Goal: Task Accomplishment & Management: Manage account settings

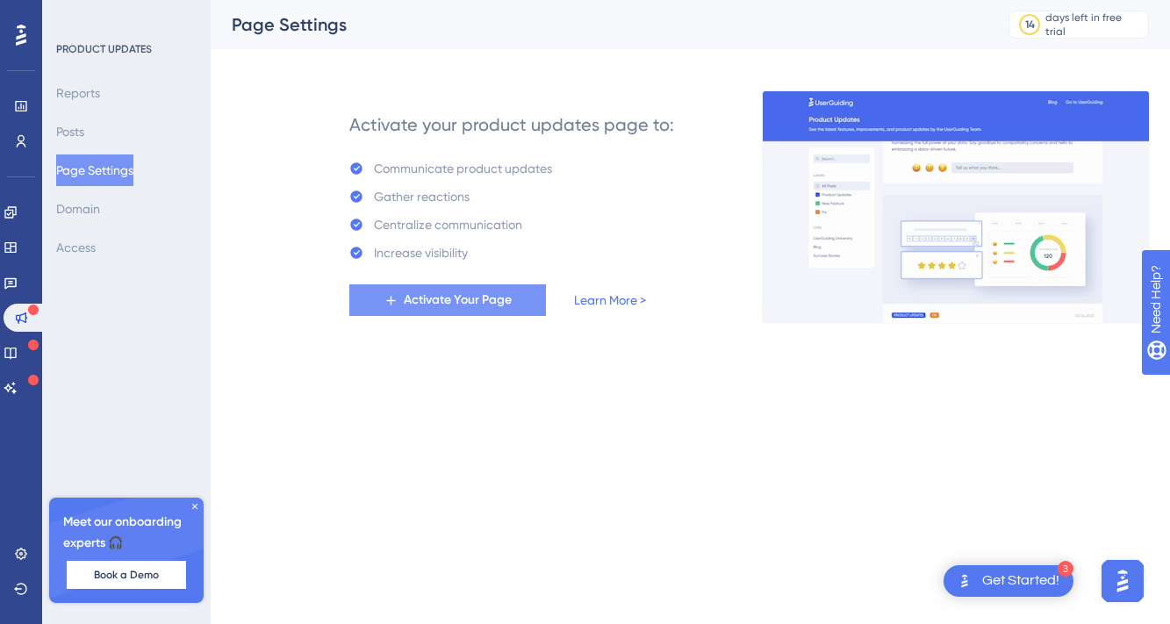
click at [442, 303] on span "Activate Your Page" at bounding box center [458, 300] width 108 height 21
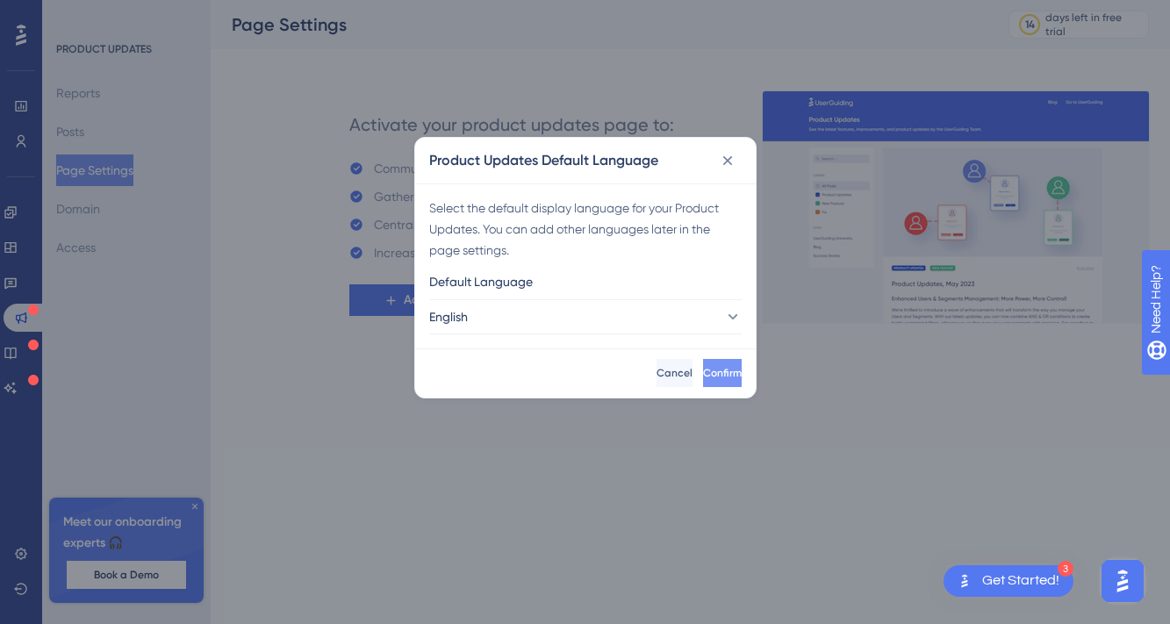
click at [703, 368] on span "Confirm" at bounding box center [722, 373] width 39 height 14
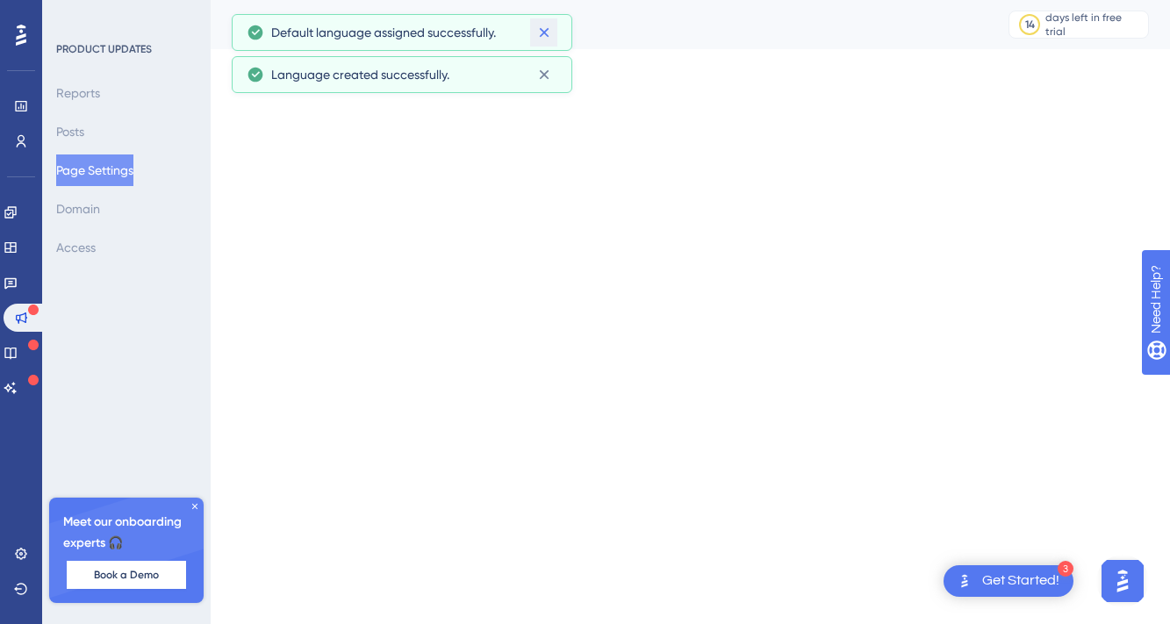
click at [548, 34] on icon at bounding box center [544, 33] width 18 height 18
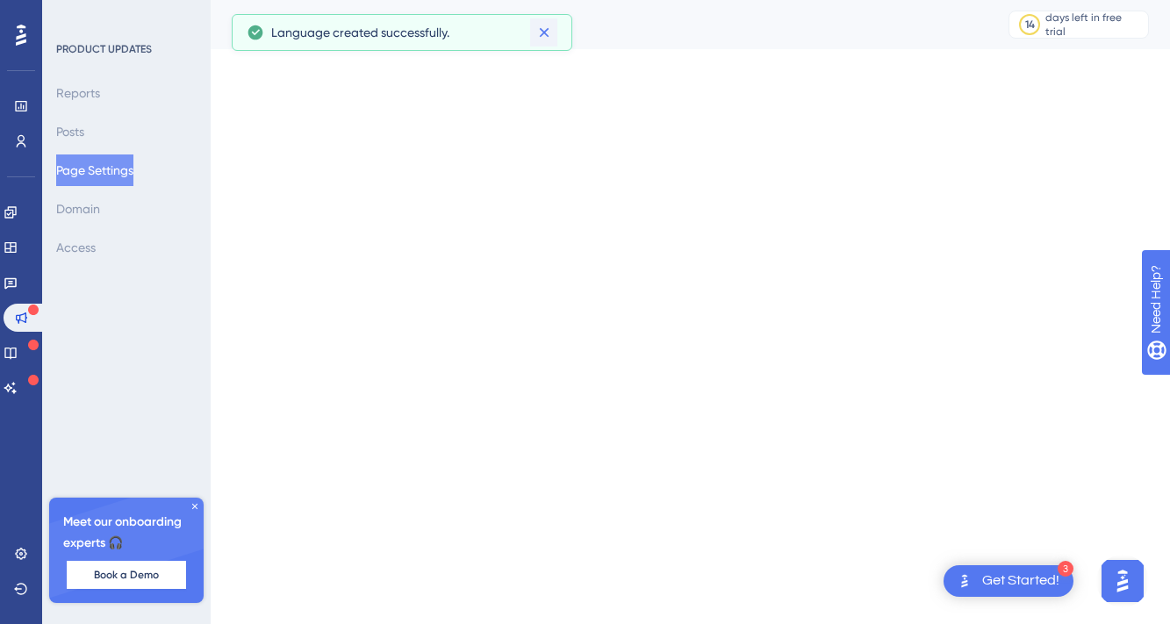
click at [544, 35] on icon at bounding box center [544, 33] width 18 height 18
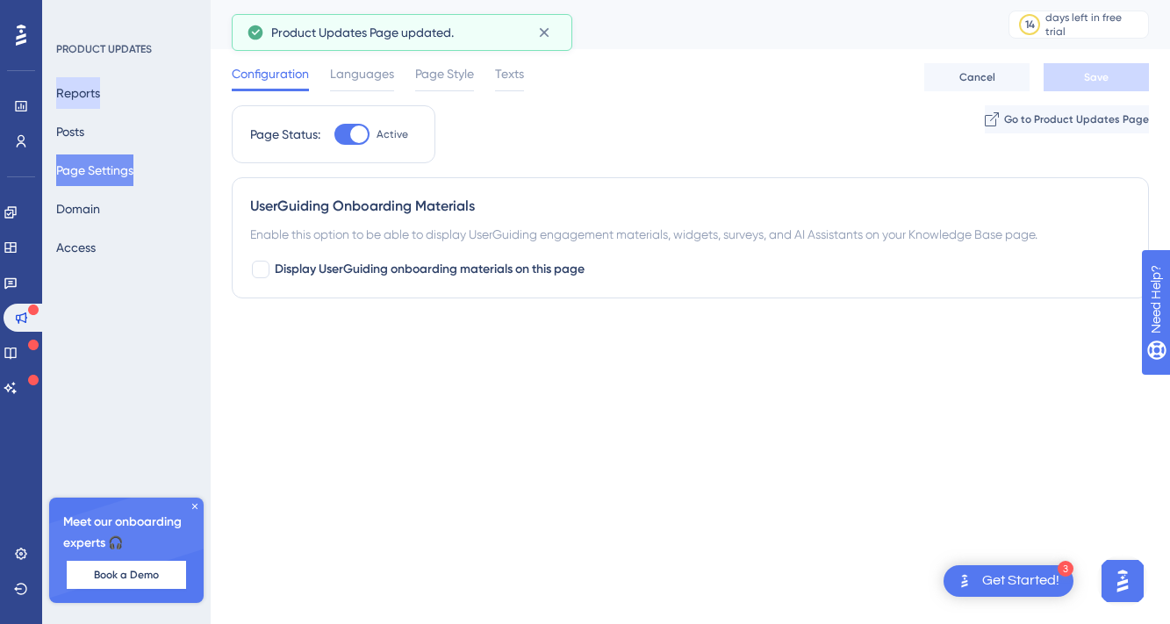
click at [86, 82] on button "Reports" at bounding box center [78, 93] width 44 height 32
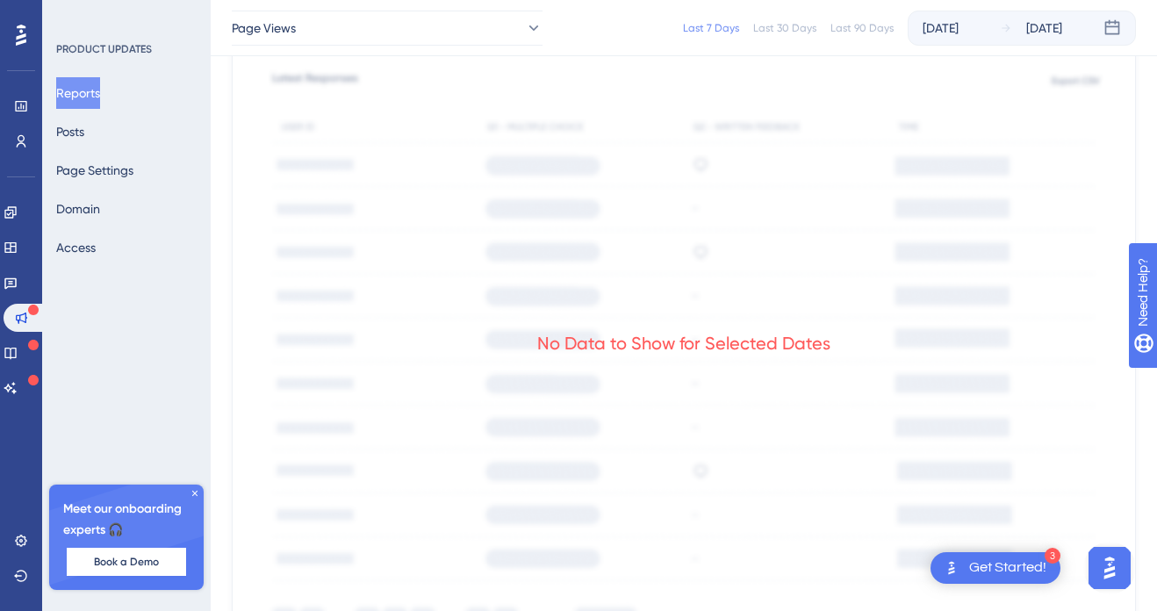
scroll to position [870, 0]
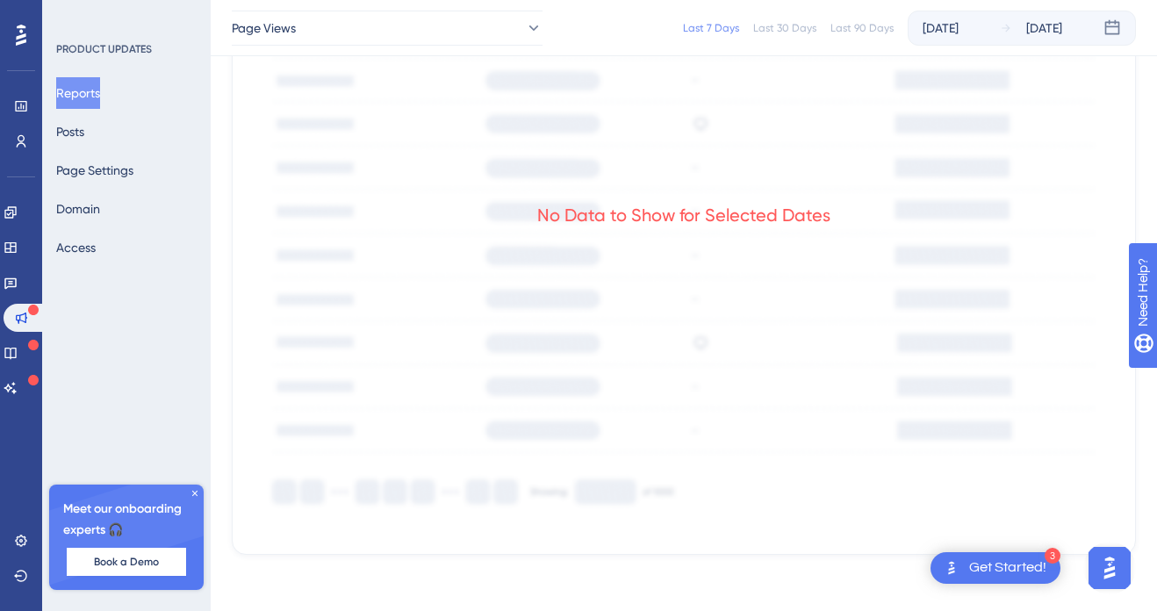
click at [193, 492] on icon at bounding box center [195, 493] width 11 height 11
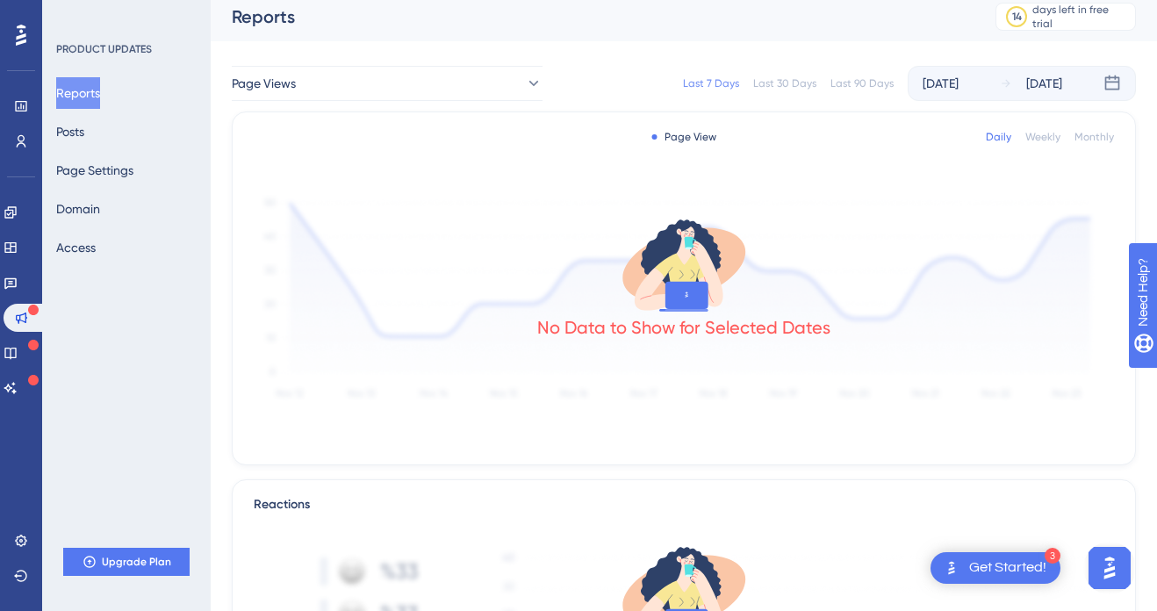
scroll to position [0, 0]
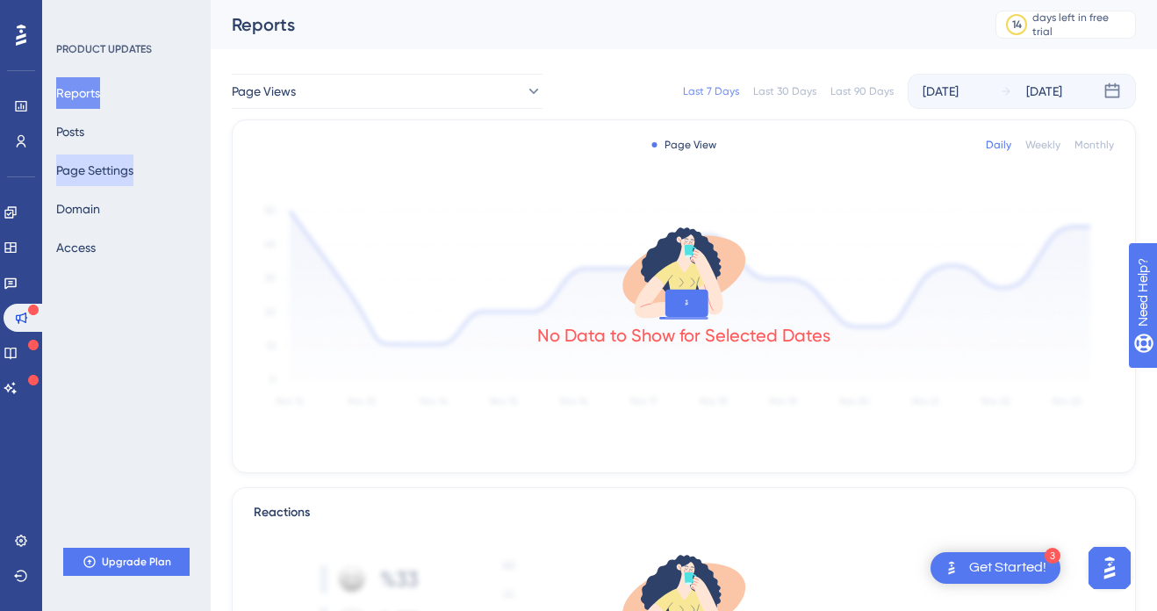
click at [102, 175] on button "Page Settings" at bounding box center [94, 170] width 77 height 32
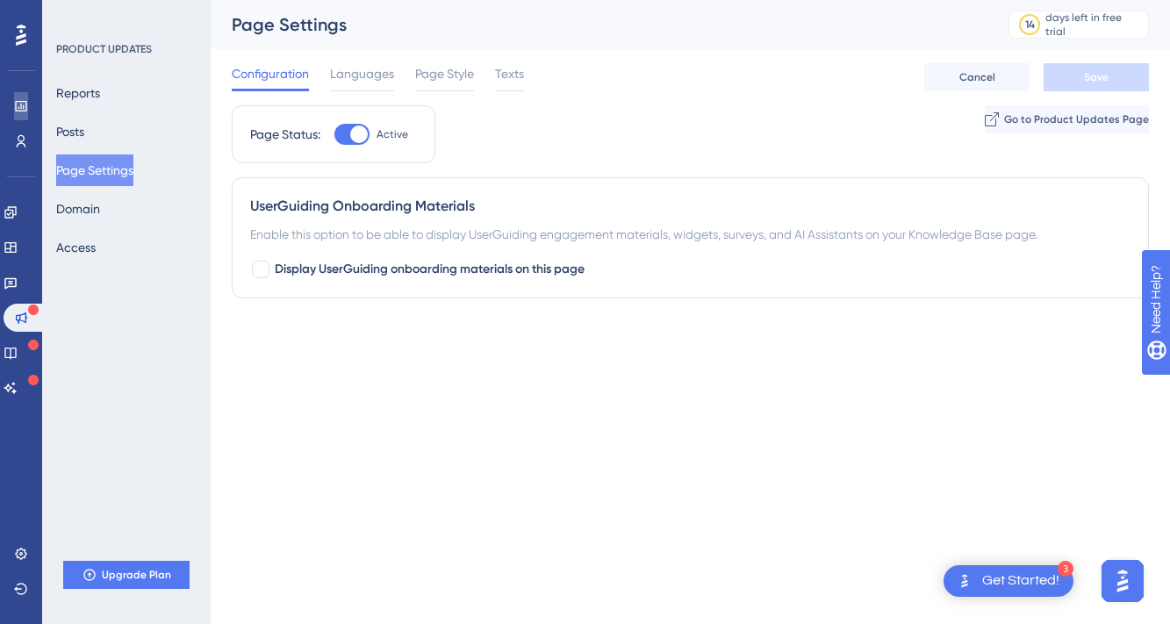
click at [20, 111] on icon at bounding box center [20, 106] width 11 height 11
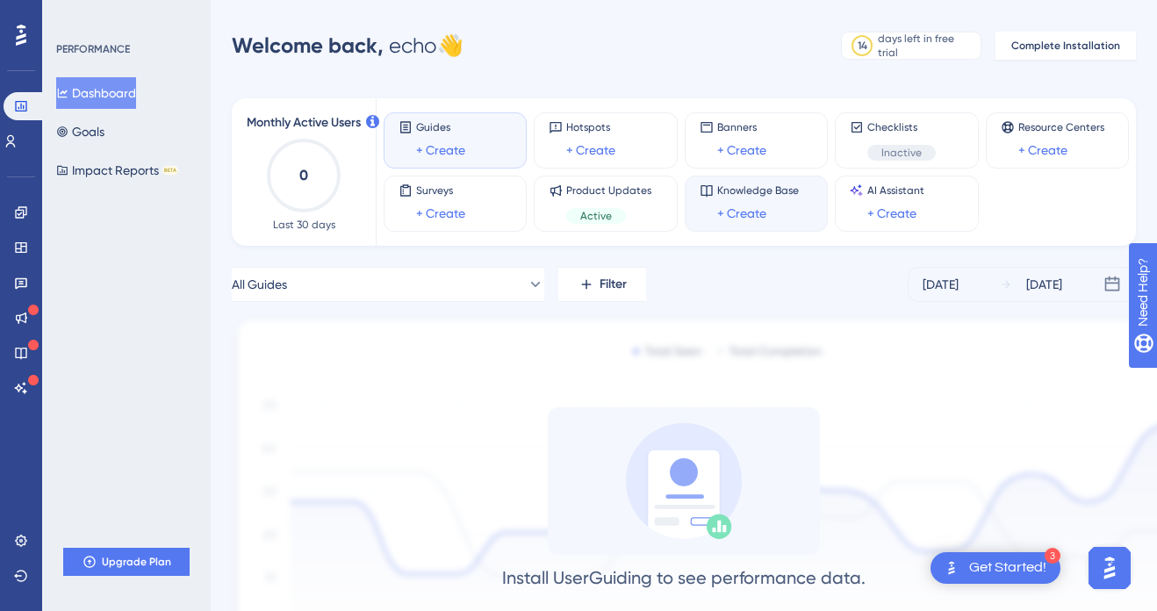
click at [783, 200] on div "Knowledge Base + Create" at bounding box center [758, 203] width 82 height 40
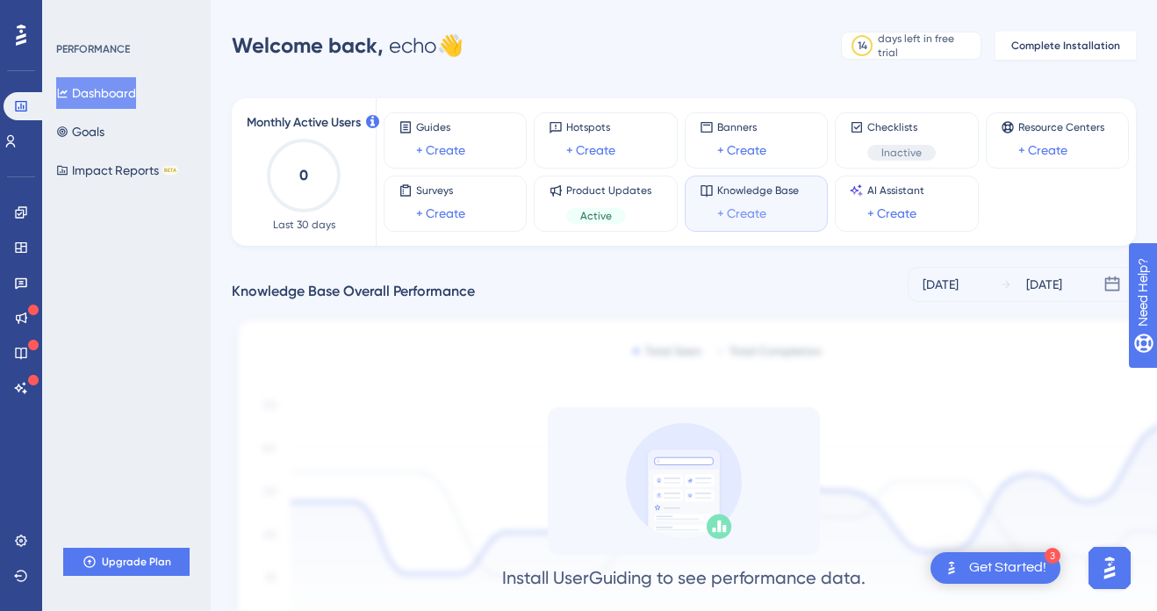
click at [741, 211] on link "+ Create" at bounding box center [741, 213] width 49 height 21
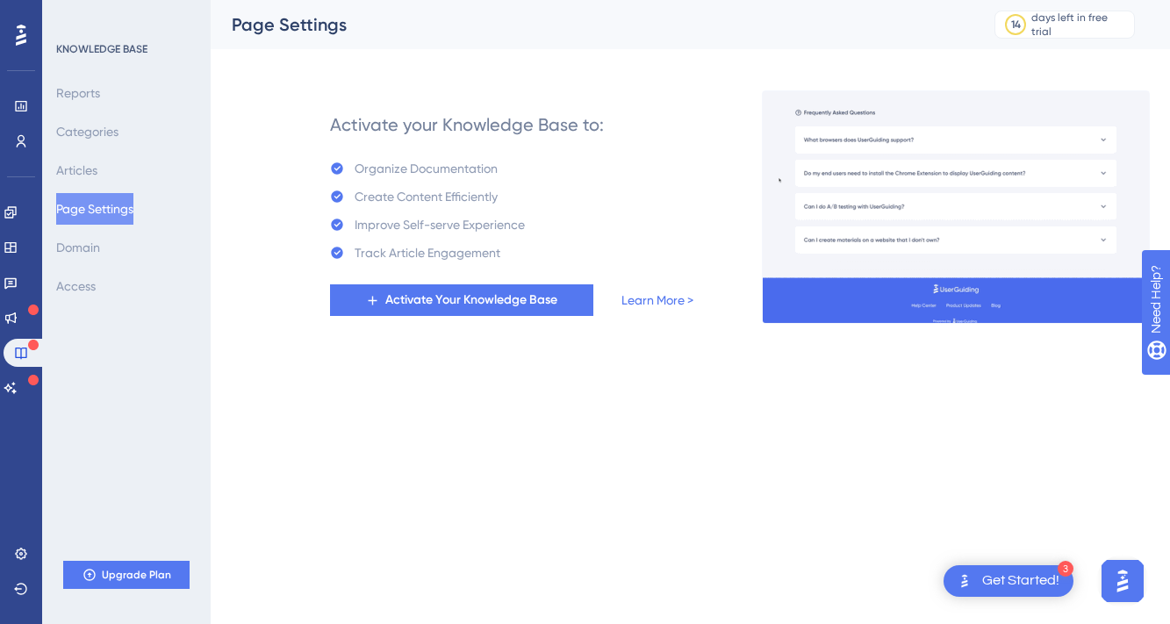
click at [113, 206] on button "Page Settings" at bounding box center [94, 209] width 77 height 32
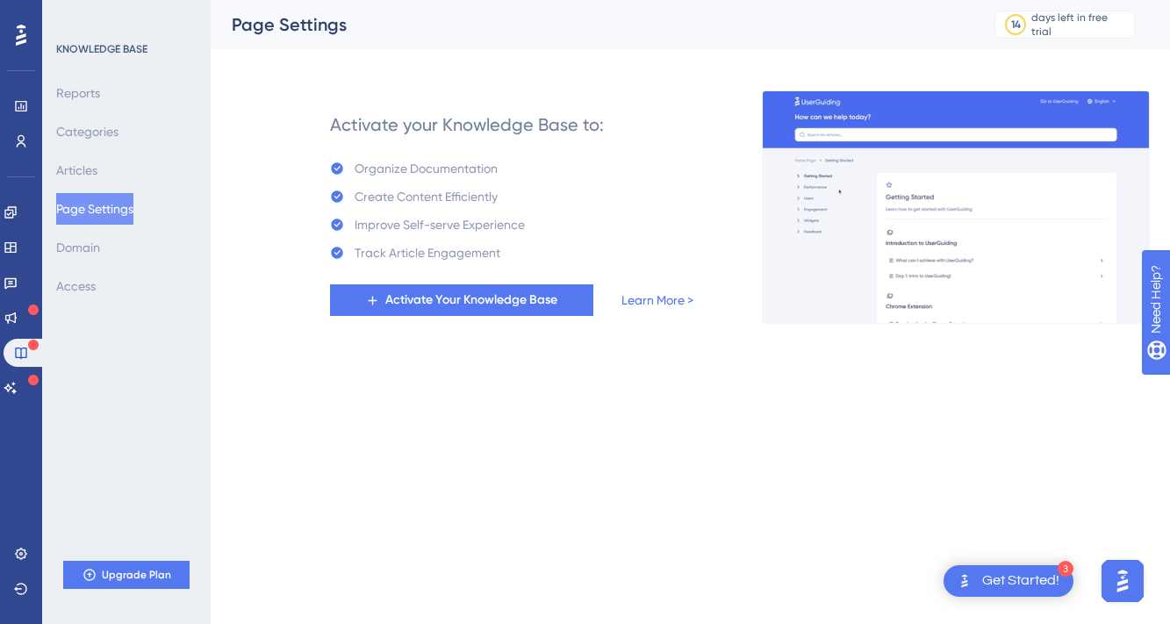
click at [114, 220] on button "Page Settings" at bounding box center [94, 209] width 77 height 32
click at [26, 104] on icon at bounding box center [20, 106] width 11 height 11
